Goal: Task Accomplishment & Management: Complete application form

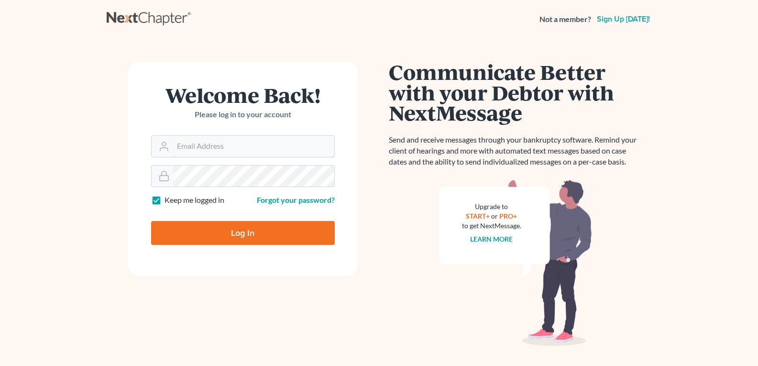
type input "[EMAIL_ADDRESS][DOMAIN_NAME]"
click at [231, 229] on input "Log In" at bounding box center [243, 233] width 184 height 24
type input "Thinking..."
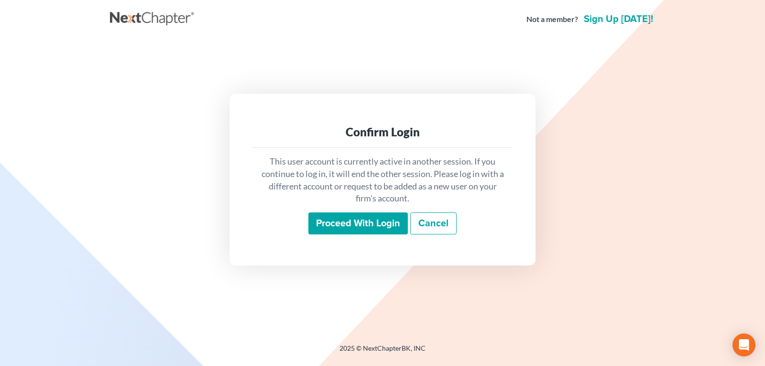
click at [370, 223] on input "Proceed with login" at bounding box center [357, 223] width 99 height 22
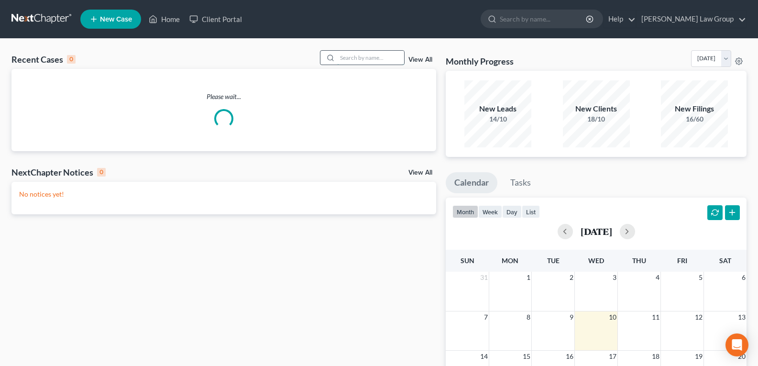
click at [361, 60] on input "search" at bounding box center [370, 58] width 67 height 14
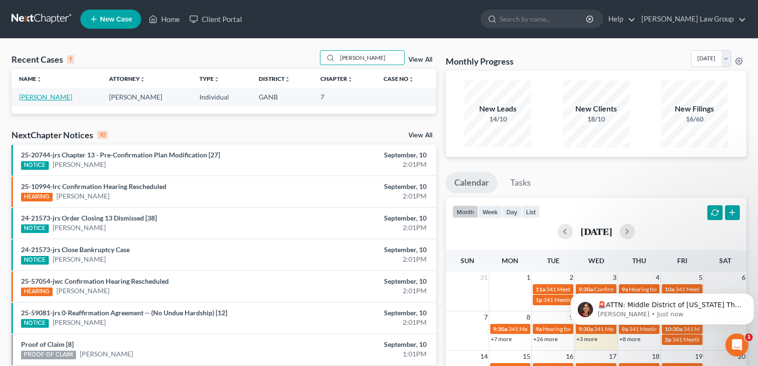
type input "[PERSON_NAME]"
click at [38, 98] on link "[PERSON_NAME]" at bounding box center [45, 97] width 53 height 8
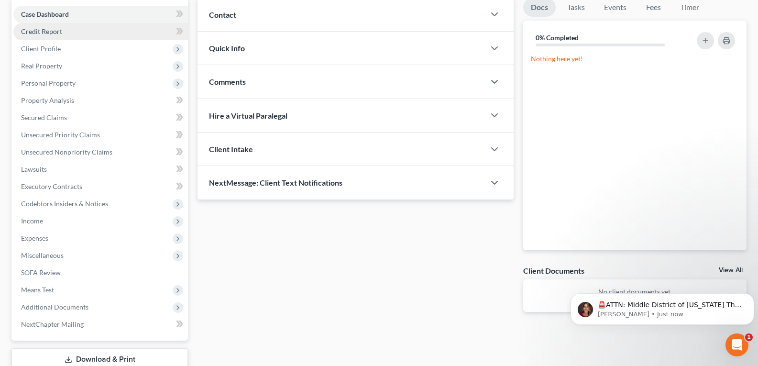
scroll to position [96, 0]
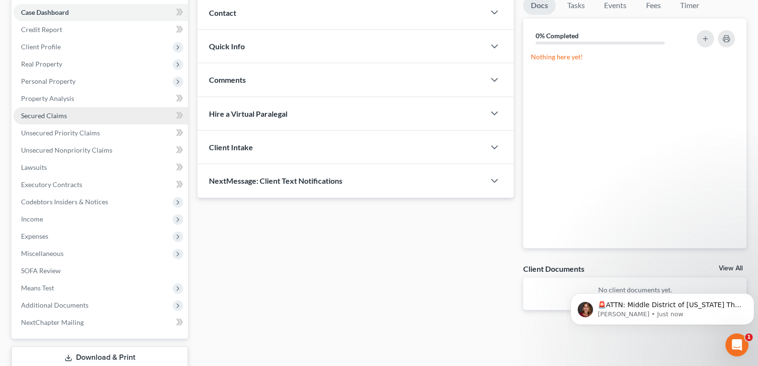
click at [52, 119] on span "Secured Claims" at bounding box center [44, 115] width 46 height 8
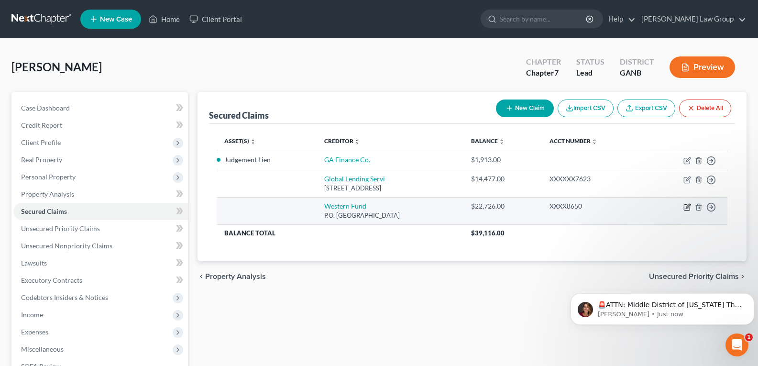
click at [687, 207] on icon "button" at bounding box center [687, 207] width 8 height 8
select select "31"
select select "0"
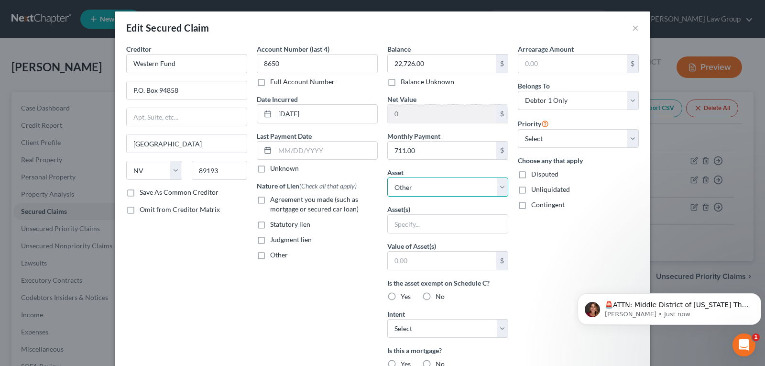
click at [500, 189] on select "Select Other Multiple Assets 401 K - $15000.0" at bounding box center [447, 186] width 121 height 19
click at [526, 267] on div "Arrearage Amount $ Belongs To * Select Debtor 1 Only Debtor 2 Only Debtor 1 And…" at bounding box center [578, 257] width 131 height 426
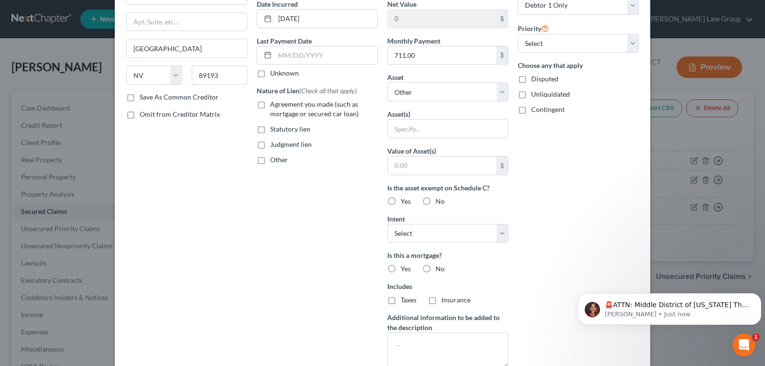
scroll to position [96, 0]
click at [492, 230] on select "Select Surrender Redeem Reaffirm Avoid Other" at bounding box center [447, 232] width 121 height 19
select select "2"
click at [387, 223] on select "Select Surrender Redeem Reaffirm Avoid Other" at bounding box center [447, 232] width 121 height 19
click at [436, 200] on label "No" at bounding box center [440, 201] width 9 height 10
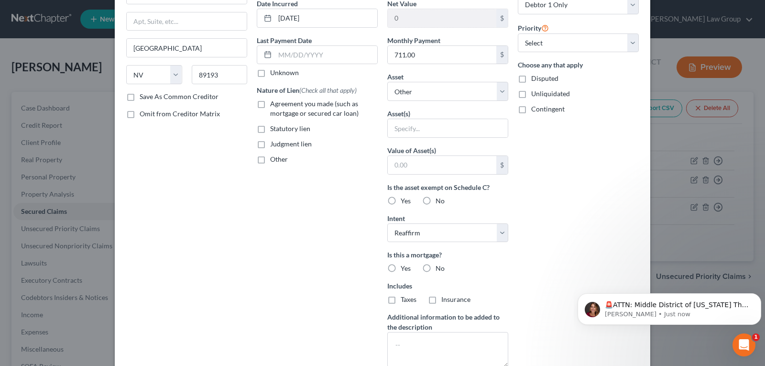
click at [439, 200] on input "No" at bounding box center [442, 199] width 6 height 6
radio input "true"
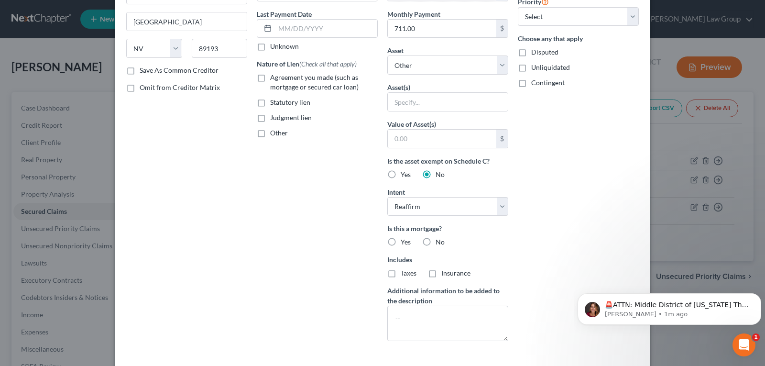
scroll to position [143, 0]
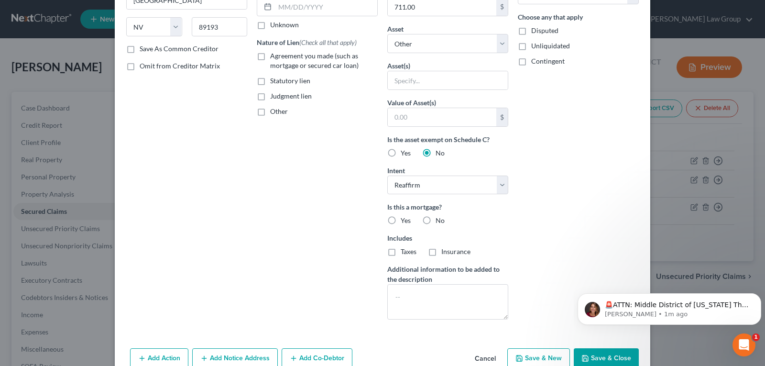
click at [436, 225] on label "No" at bounding box center [440, 221] width 9 height 10
click at [439, 222] on input "No" at bounding box center [442, 219] width 6 height 6
radio input "true"
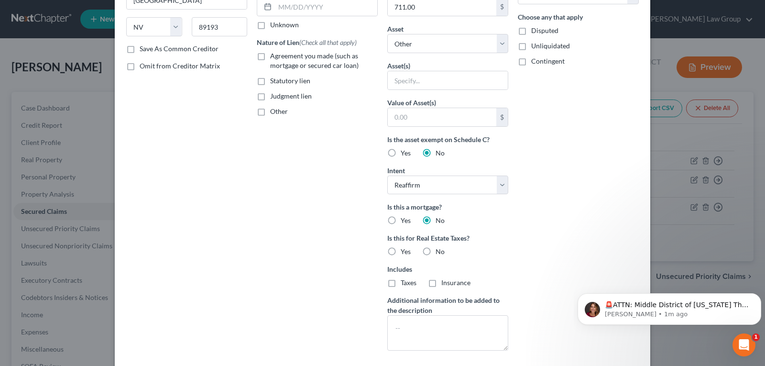
click at [436, 248] on label "No" at bounding box center [440, 252] width 9 height 10
click at [439, 248] on input "No" at bounding box center [442, 250] width 6 height 6
radio input "true"
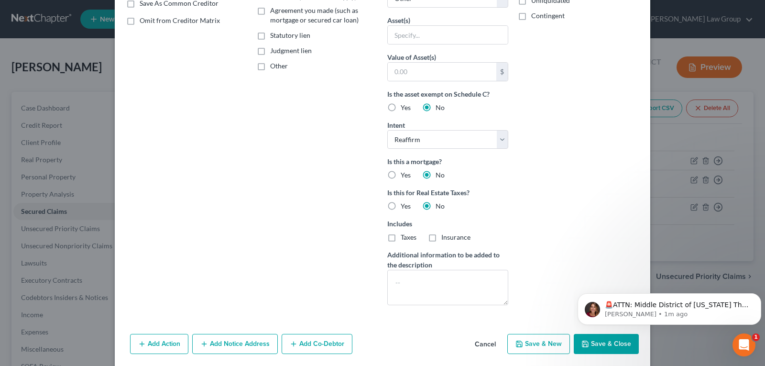
scroll to position [224, 0]
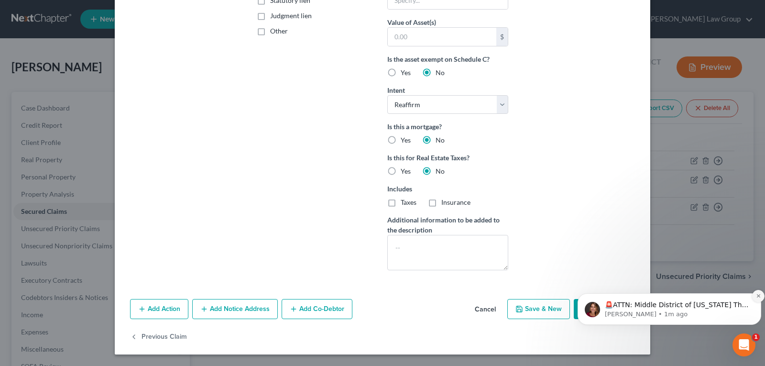
click at [759, 297] on icon "Dismiss notification" at bounding box center [757, 295] width 3 height 3
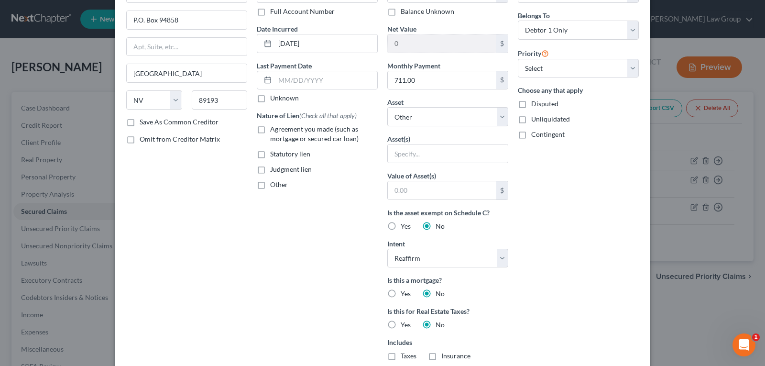
scroll to position [48, 0]
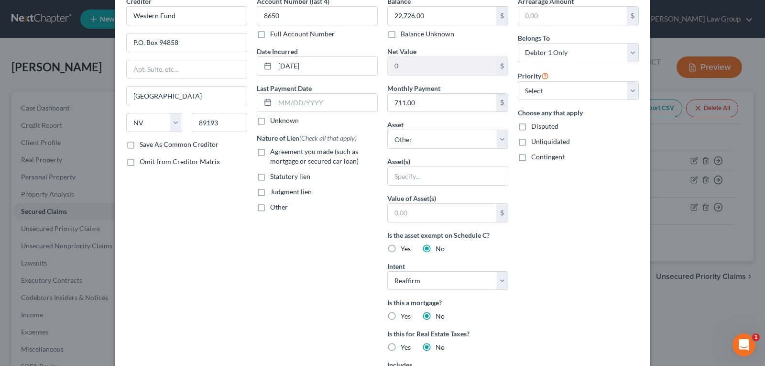
click at [270, 152] on label "Agreement you made (such as mortgage or secured car loan)" at bounding box center [324, 156] width 108 height 19
click at [274, 152] on input "Agreement you made (such as mortgage or secured car loan)" at bounding box center [277, 150] width 6 height 6
checkbox input "true"
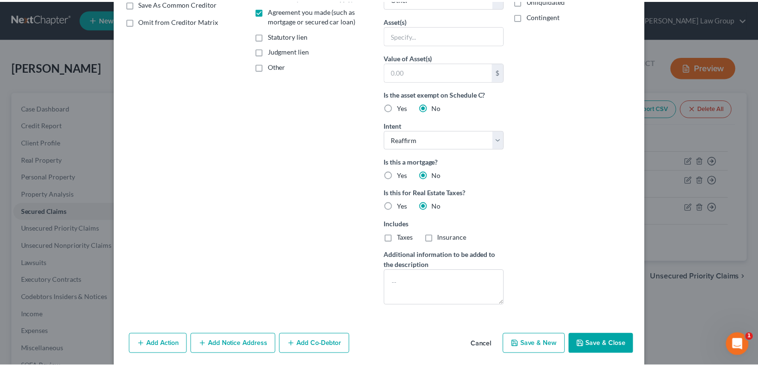
scroll to position [176, 0]
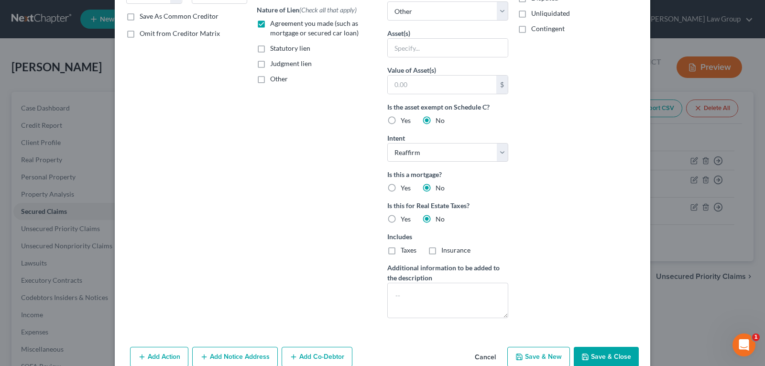
click at [594, 356] on button "Save & Close" at bounding box center [606, 357] width 65 height 20
select select
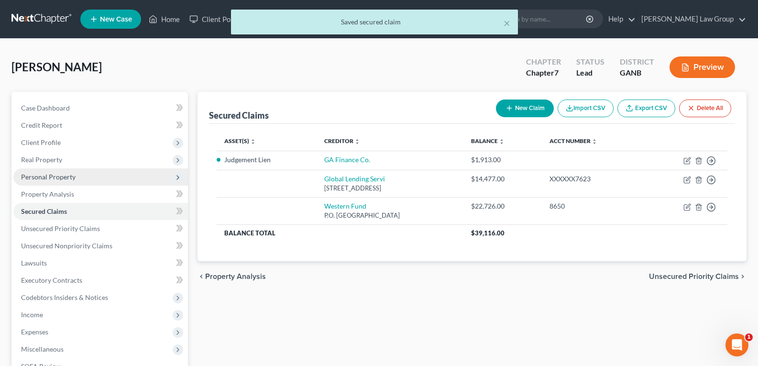
click at [46, 179] on span "Personal Property" at bounding box center [48, 177] width 55 height 8
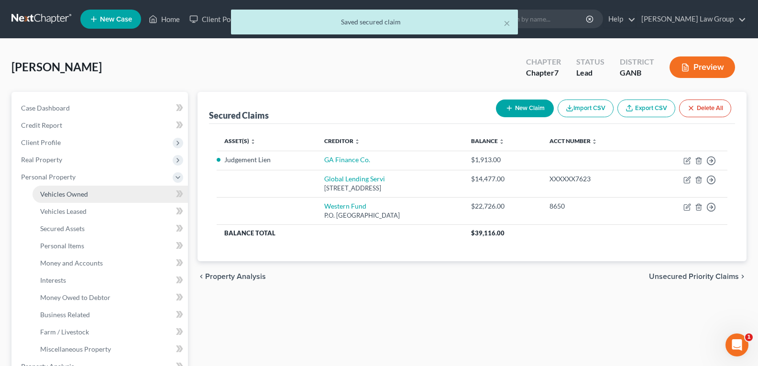
click at [58, 196] on span "Vehicles Owned" at bounding box center [64, 194] width 48 height 8
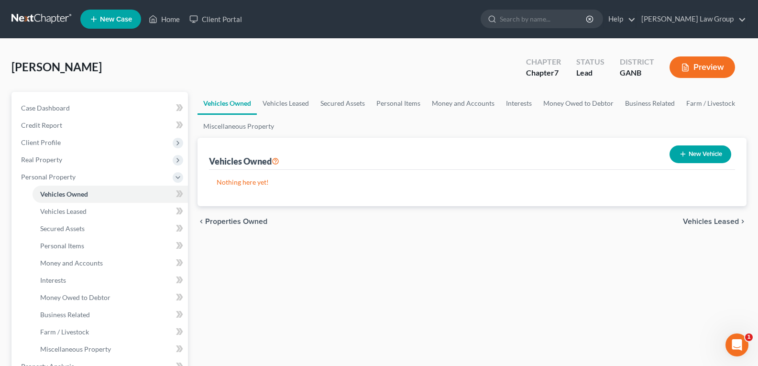
click at [696, 152] on button "New Vehicle" at bounding box center [700, 154] width 62 height 18
select select "0"
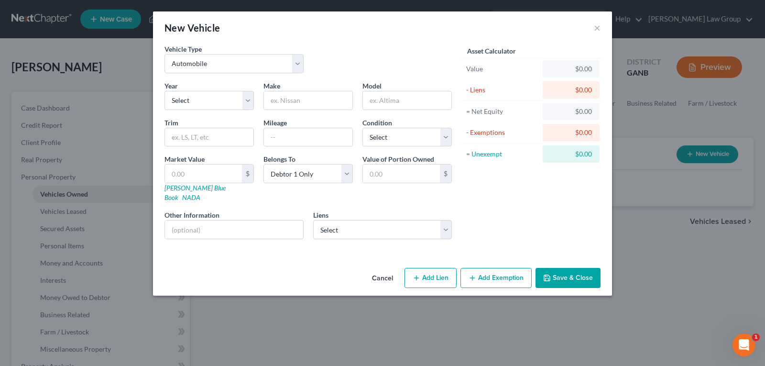
click at [372, 269] on button "Cancel" at bounding box center [382, 278] width 36 height 19
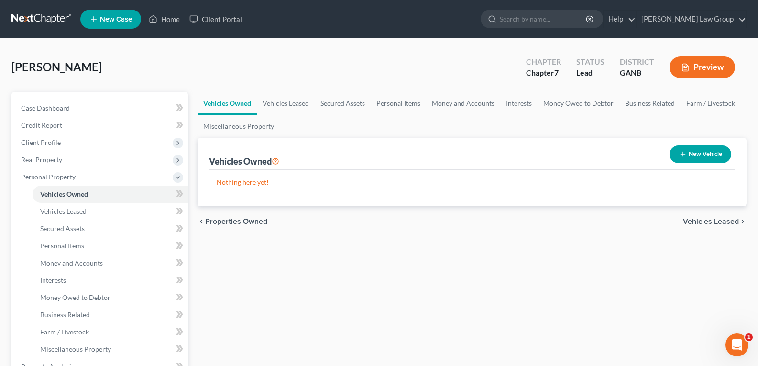
click at [692, 155] on button "New Vehicle" at bounding box center [700, 154] width 62 height 18
select select "0"
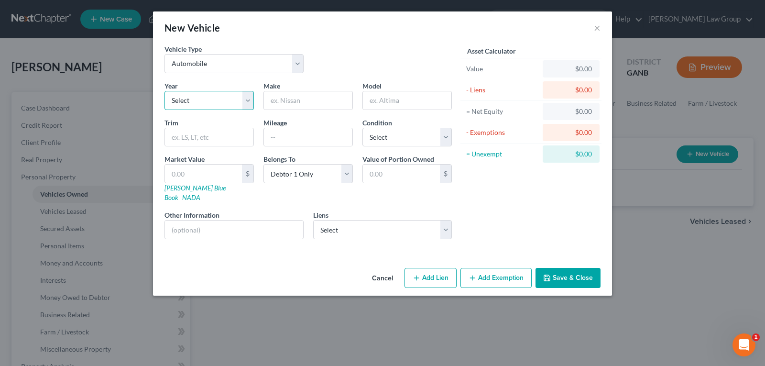
click at [248, 100] on select "Select 2026 2025 2024 2023 2022 2021 2020 2019 2018 2017 2016 2015 2014 2013 20…" at bounding box center [208, 100] width 89 height 19
select select "6"
click at [164, 91] on select "Select 2026 2025 2024 2023 2022 2021 2020 2019 2018 2017 2016 2015 2014 2013 20…" at bounding box center [208, 100] width 89 height 19
click at [336, 100] on input "text" at bounding box center [308, 100] width 88 height 18
click at [376, 270] on button "Cancel" at bounding box center [382, 278] width 36 height 19
